Goal: Task Accomplishment & Management: Complete application form

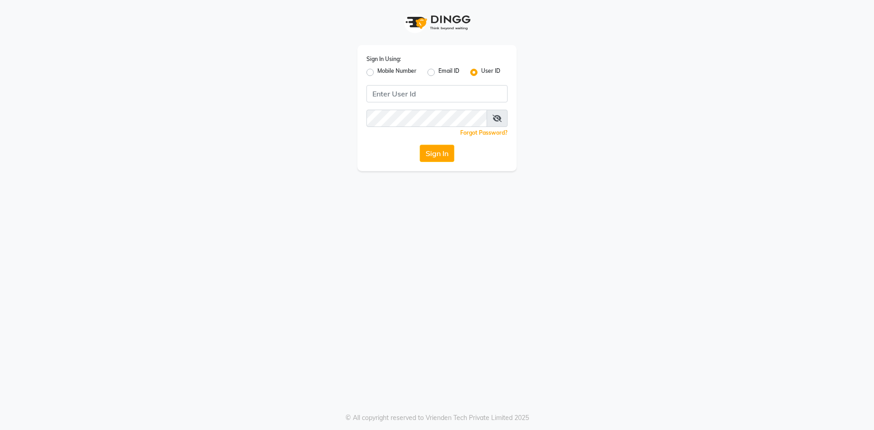
click at [378, 75] on label "Mobile Number" at bounding box center [397, 72] width 39 height 11
click at [378, 73] on input "Mobile Number" at bounding box center [381, 70] width 6 height 6
radio input "true"
radio input "false"
click at [431, 93] on input "Username" at bounding box center [452, 93] width 111 height 17
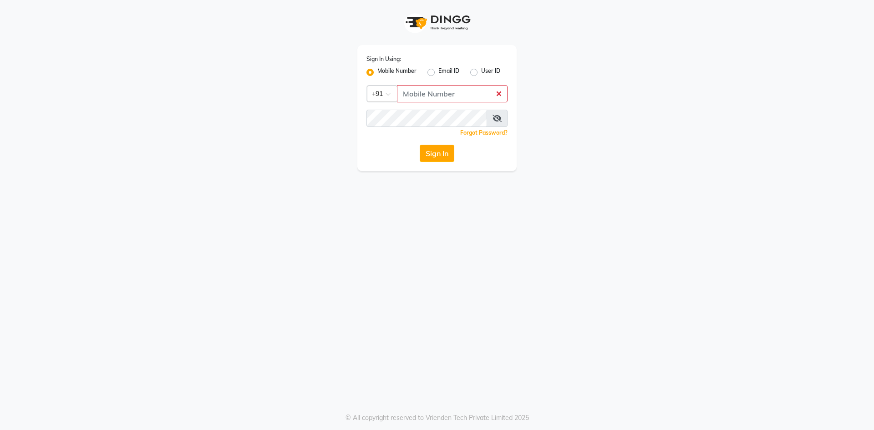
click at [681, 256] on div "Sign In Using: Mobile Number Email ID User ID Country Code × +91 Remember me Fo…" at bounding box center [437, 215] width 874 height 430
click at [438, 92] on input "Username" at bounding box center [452, 93] width 111 height 17
click at [335, 278] on div "Sign In Using: Mobile Number Email ID User ID Country Code × +91 Remember me Fo…" at bounding box center [437, 215] width 874 height 430
click at [426, 98] on input "Username" at bounding box center [452, 93] width 111 height 17
